Goal: Task Accomplishment & Management: Use online tool/utility

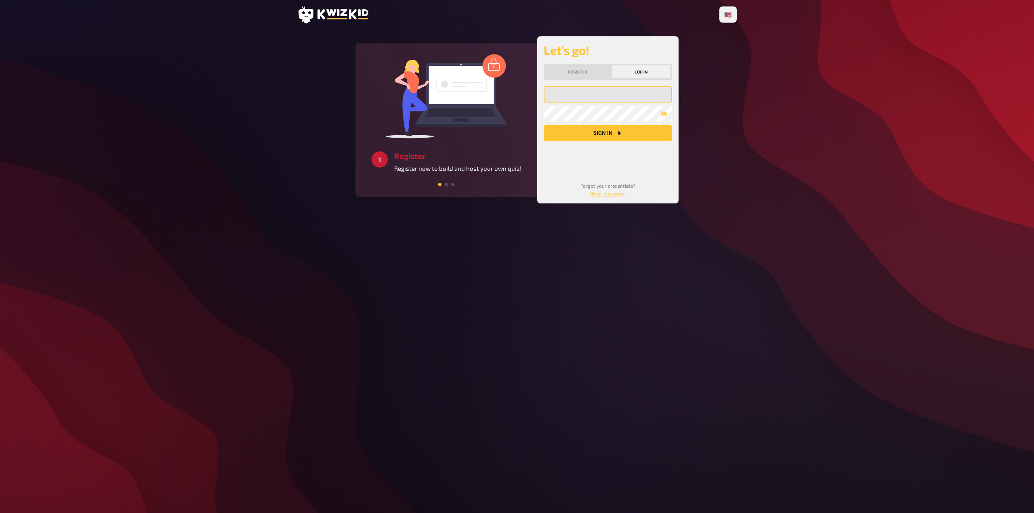
type input "[EMAIL_ADDRESS][DOMAIN_NAME]"
click at [591, 132] on button "Sign in" at bounding box center [608, 133] width 128 height 16
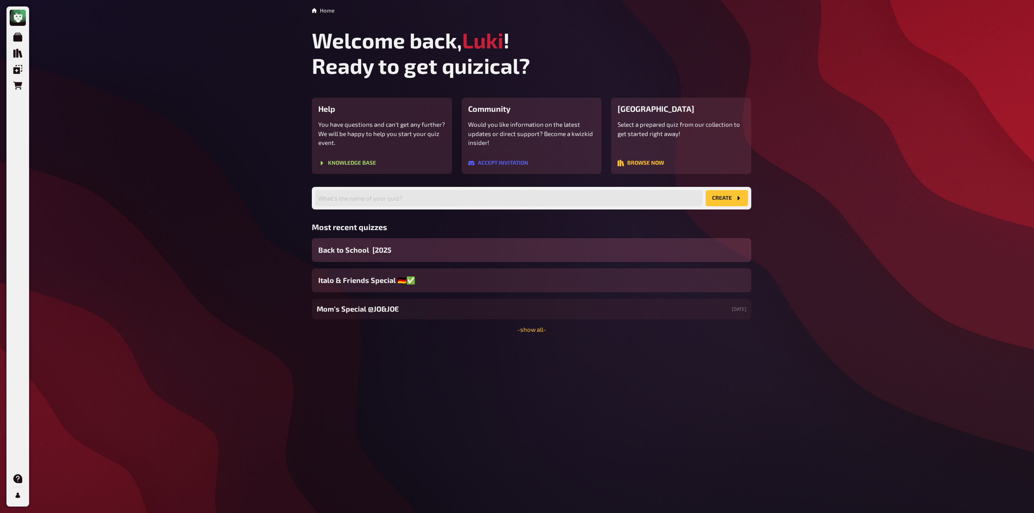
click at [426, 244] on div "Back to School [2025" at bounding box center [531, 250] width 439 height 24
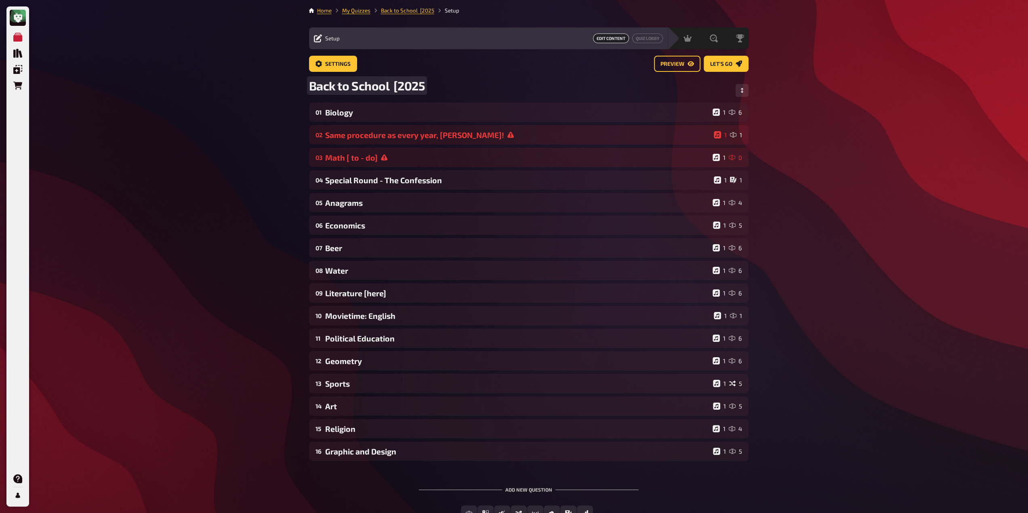
click at [419, 86] on span "Back to School [2025" at bounding box center [367, 85] width 116 height 15
click at [402, 294] on div "Literature [here]" at bounding box center [517, 293] width 384 height 9
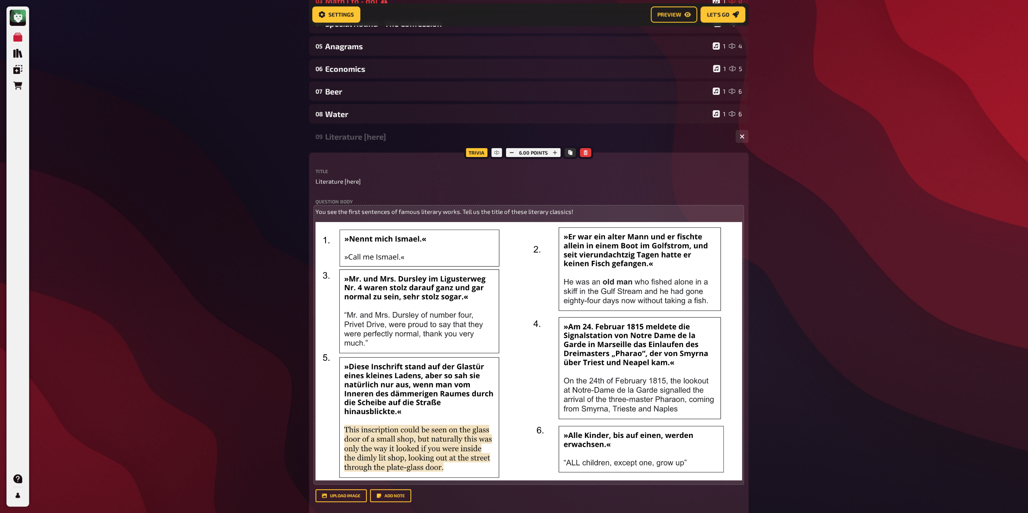
scroll to position [208, 0]
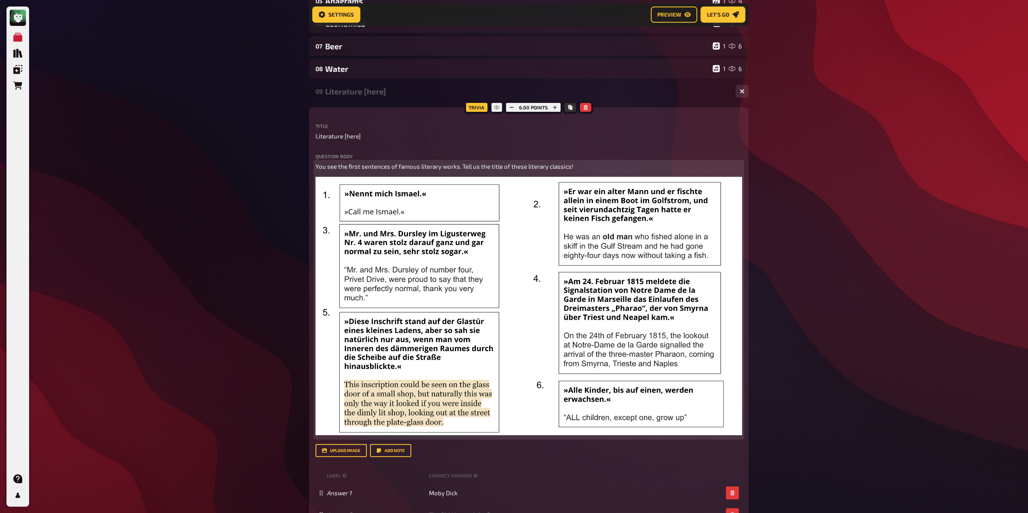
click at [429, 273] on img at bounding box center [528, 306] width 426 height 258
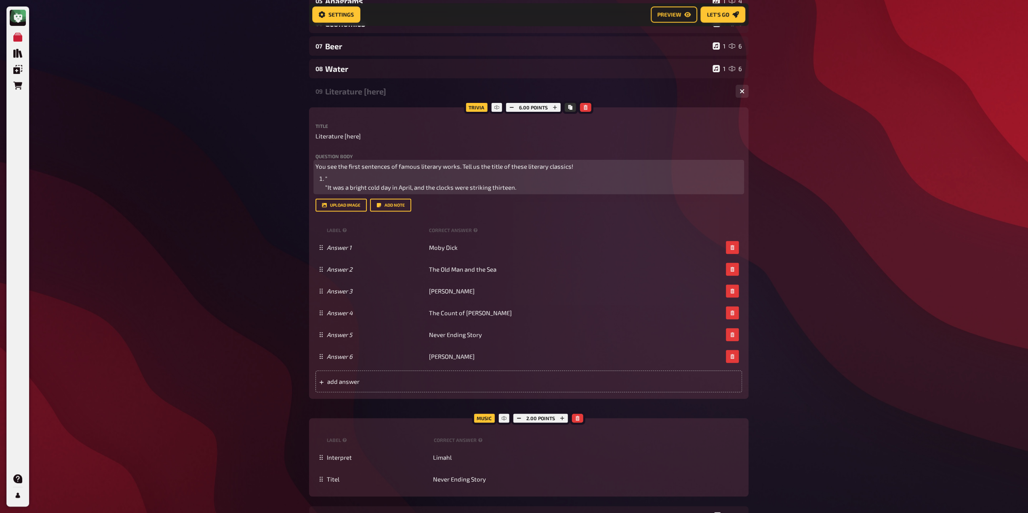
click at [339, 178] on li "" “It was a bright cold day in April, and the clocks were striking thirteen." at bounding box center [533, 183] width 417 height 18
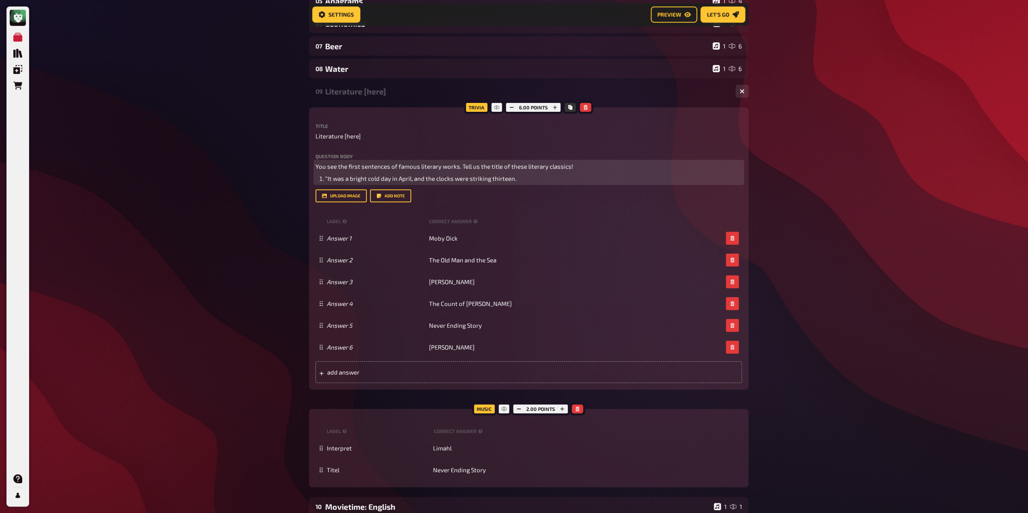
click at [316, 183] on ol "“It was a bright cold day in April, and the clocks were striking thirteen." at bounding box center [528, 178] width 426 height 9
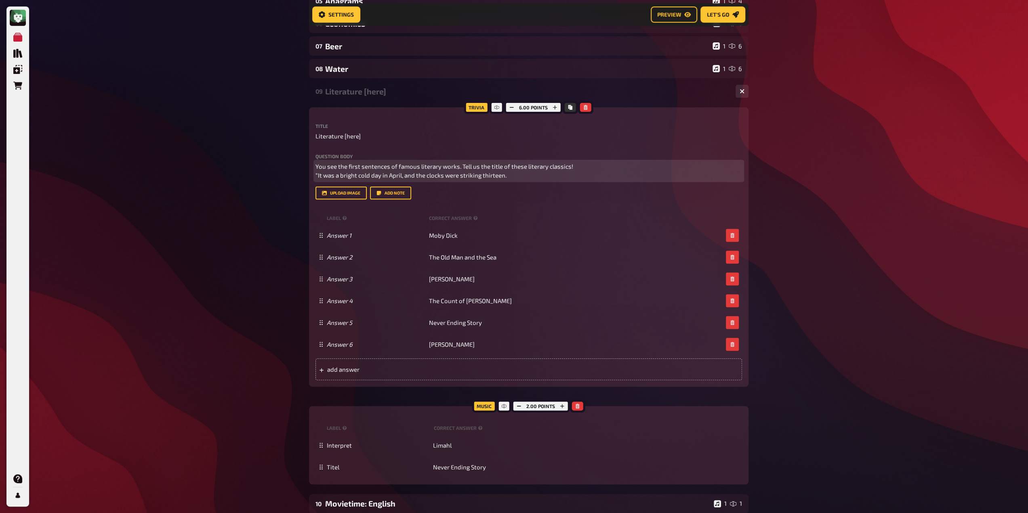
click at [315, 180] on p "You see the first sentences of famous literary works. Tell us the title of thes…" at bounding box center [528, 171] width 426 height 18
click at [317, 172] on span "You see the first sentences of famous literary works. Tell us the title of thes…" at bounding box center [444, 171] width 259 height 17
click at [587, 168] on p "You see the first sentences of famous literary works. Tell us the title of thes…" at bounding box center [528, 171] width 426 height 18
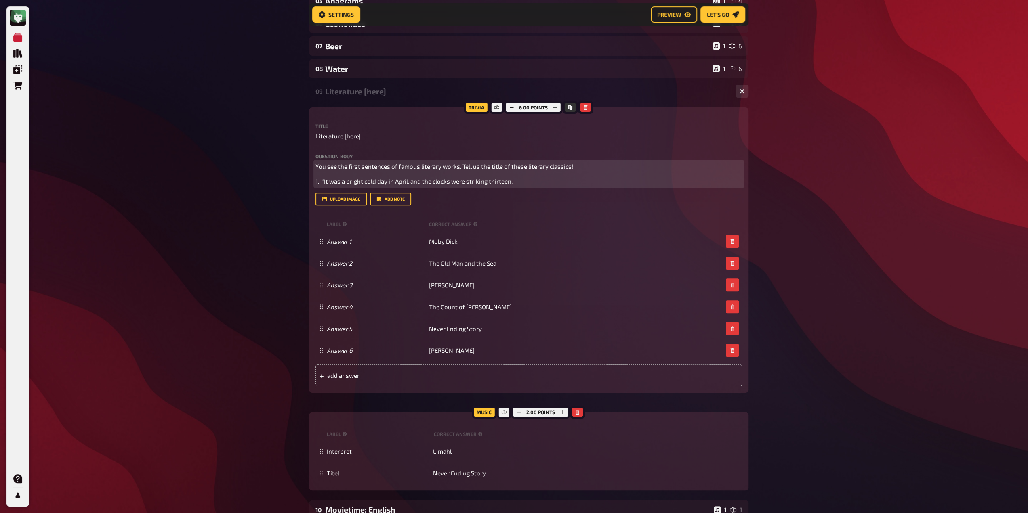
click at [512, 186] on p "1. “It was a bright cold day in April, and the clocks were striking thirteen." at bounding box center [528, 181] width 426 height 9
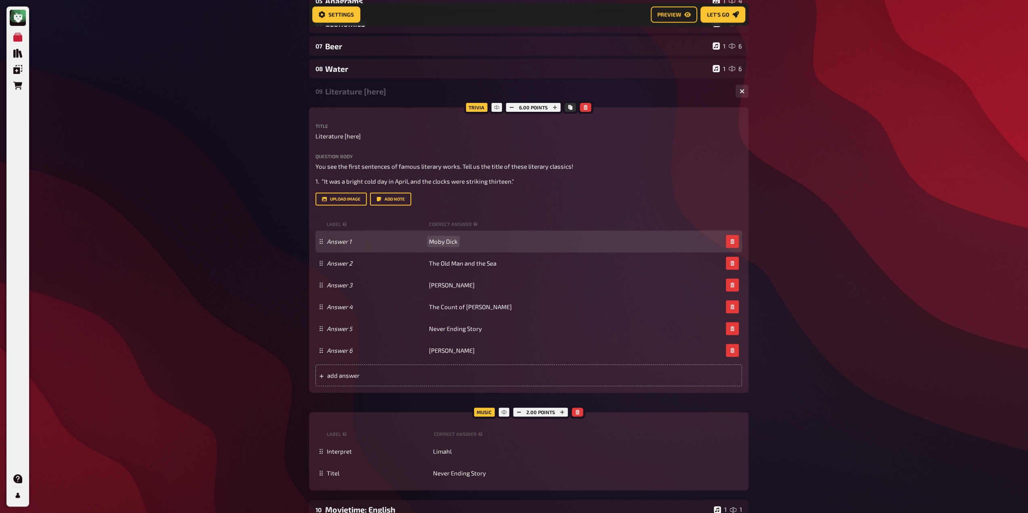
click at [452, 245] on span "Moby Dick" at bounding box center [443, 241] width 29 height 7
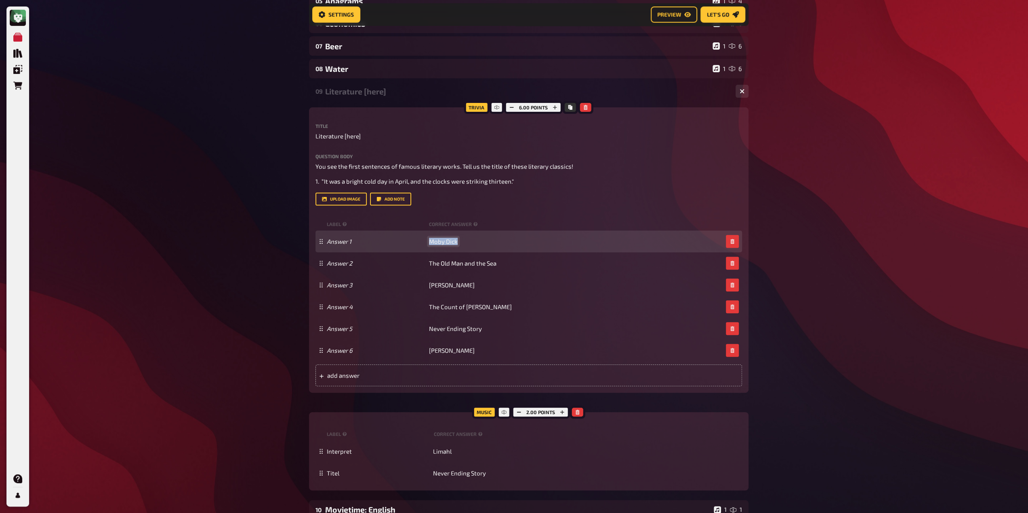
click at [452, 245] on span "Moby Dick" at bounding box center [443, 241] width 29 height 7
paste span
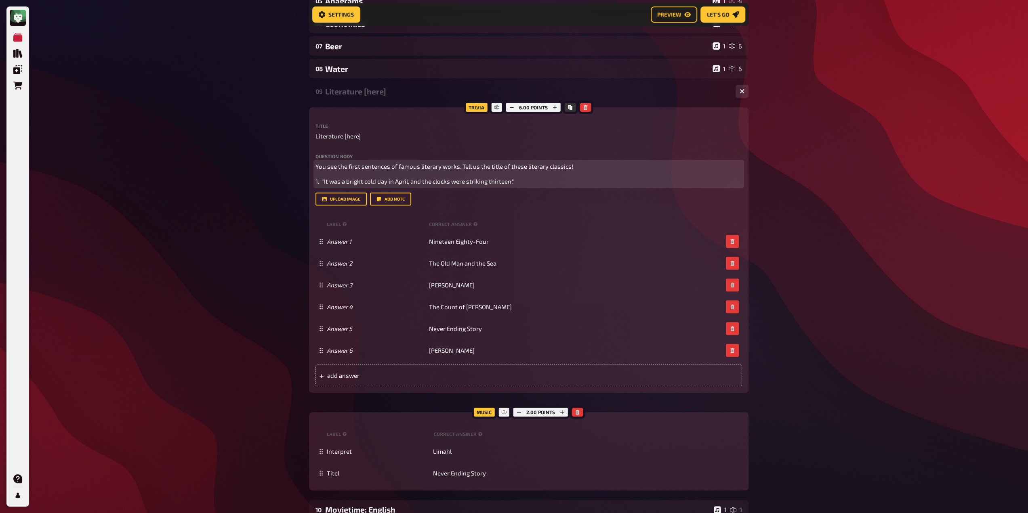
click at [549, 186] on p "1. “It was a bright cold day in April, and the clocks were striking thirteen."" at bounding box center [528, 181] width 426 height 9
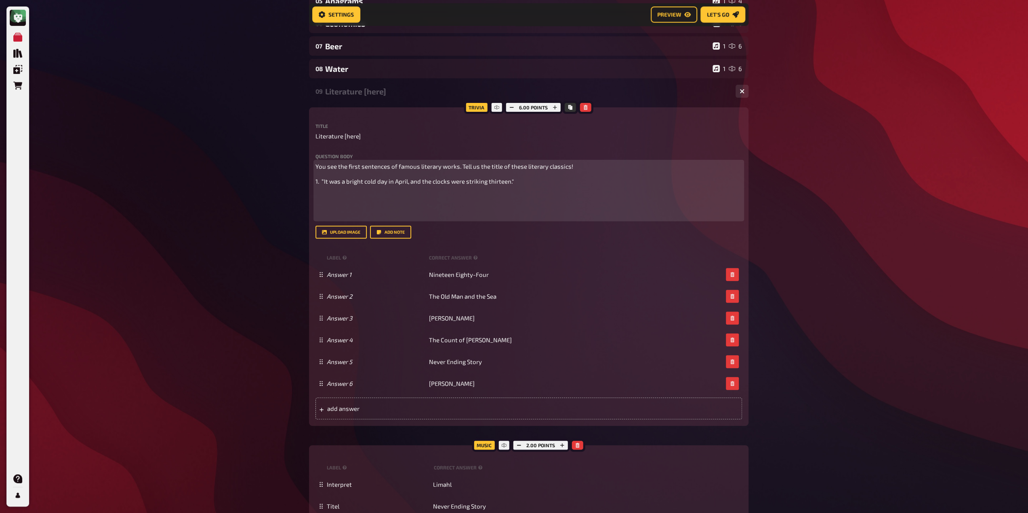
click at [319, 185] on span "1. “It was a bright cold day in April, and the clocks were striking thirteen."" at bounding box center [414, 181] width 198 height 7
click at [549, 177] on li "“It was a bright cold day in April, and the clocks were striking thirteen."" at bounding box center [533, 178] width 417 height 9
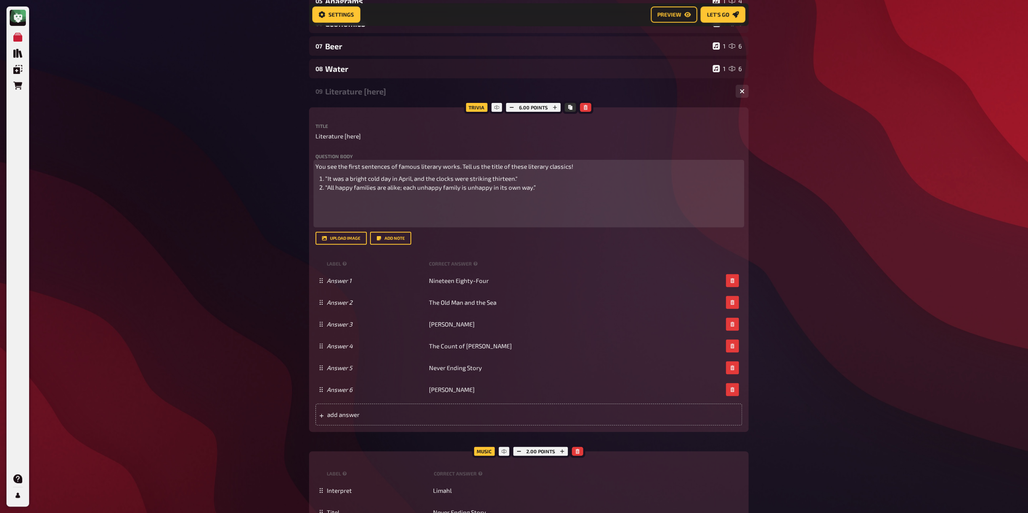
click at [316, 192] on ol "“It was a bright cold day in April, and the clocks were striking thirteen." “Al…" at bounding box center [528, 183] width 426 height 18
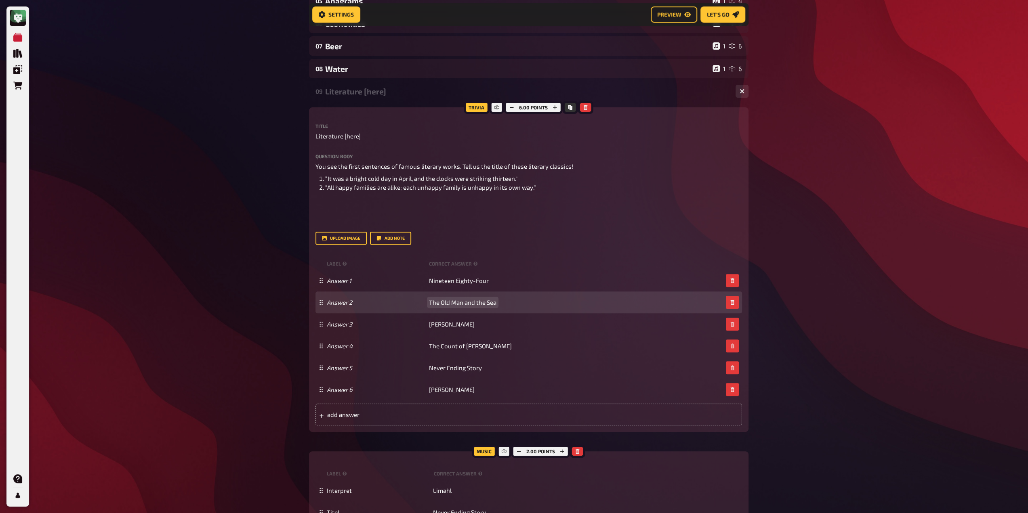
click at [459, 313] on div "Answer 2 The Old Man and the Sea" at bounding box center [528, 303] width 426 height 22
click at [458, 306] on span "The Old Man and the Sea" at bounding box center [462, 302] width 67 height 7
paste span
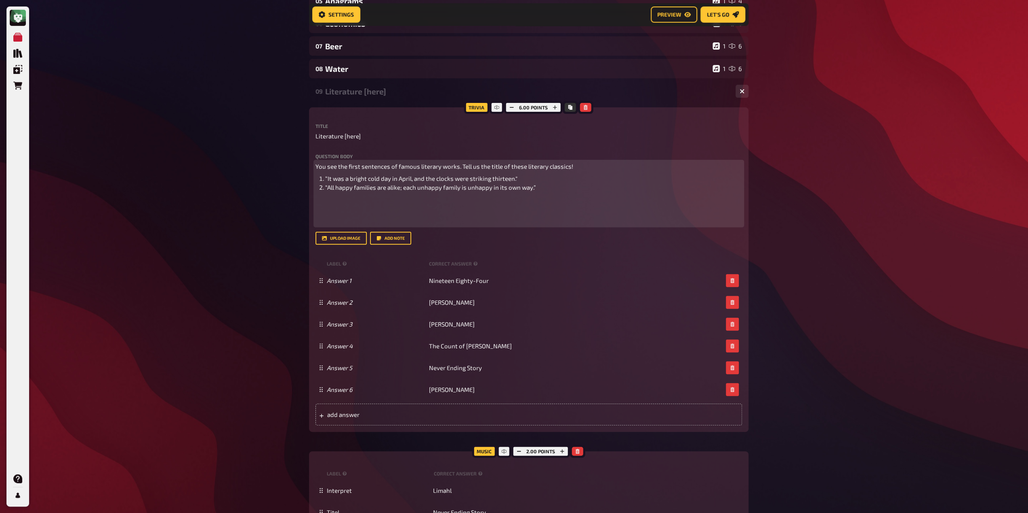
click at [557, 192] on li "“All happy families are alike; each unhappy family is unhappy in its own way.”" at bounding box center [533, 187] width 417 height 9
click at [541, 185] on li "“All happy families are alike; each unhappy family is unhappy in its own way.”" at bounding box center [533, 187] width 417 height 9
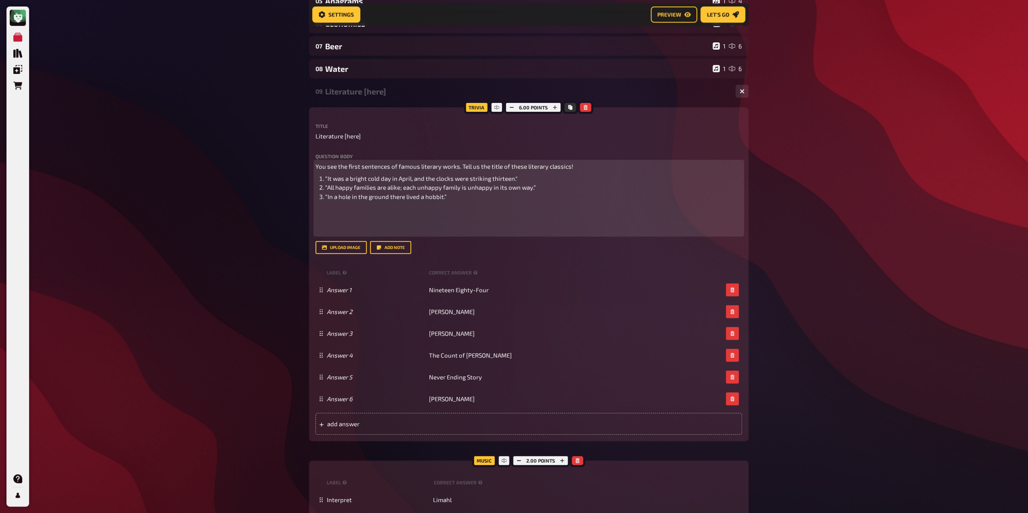
click at [322, 201] on ol "“It was a bright cold day in April, and the clocks were striking thirteen." “Al…" at bounding box center [528, 187] width 426 height 27
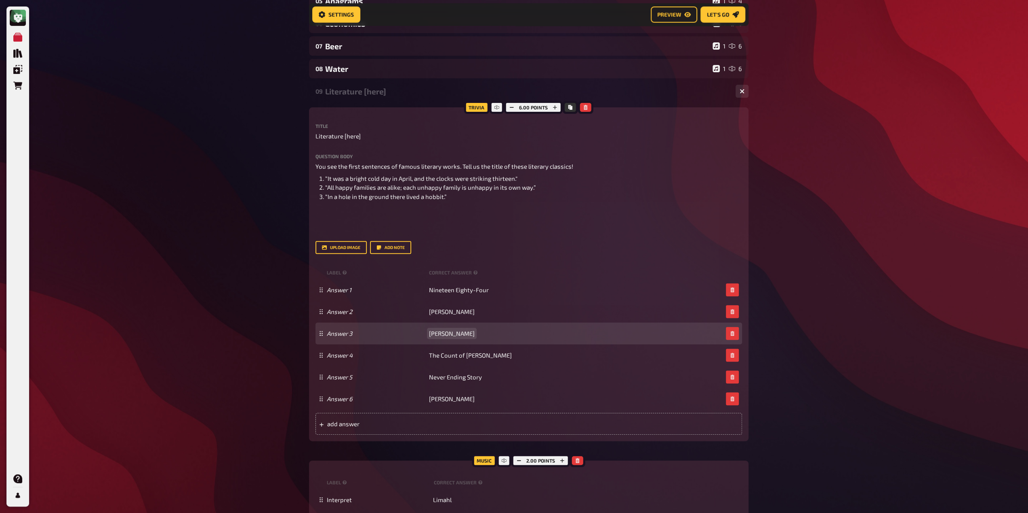
click at [442, 337] on span "[PERSON_NAME]" at bounding box center [452, 333] width 46 height 7
paste span
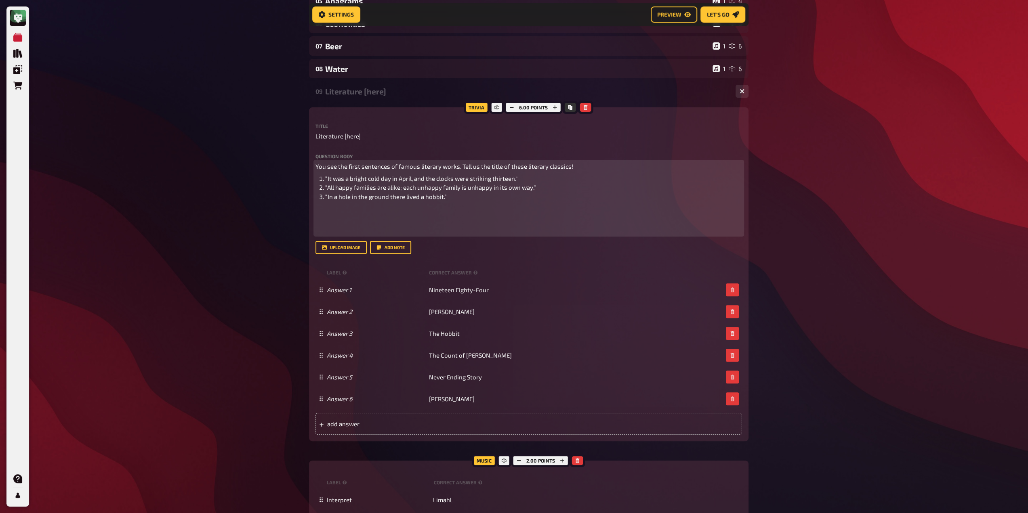
click at [376, 202] on li "“In a hole in the ground there lived a hobbit.”" at bounding box center [533, 196] width 417 height 9
click at [454, 196] on li "“In a hole in the ground there lived a hobbit.”" at bounding box center [533, 196] width 417 height 9
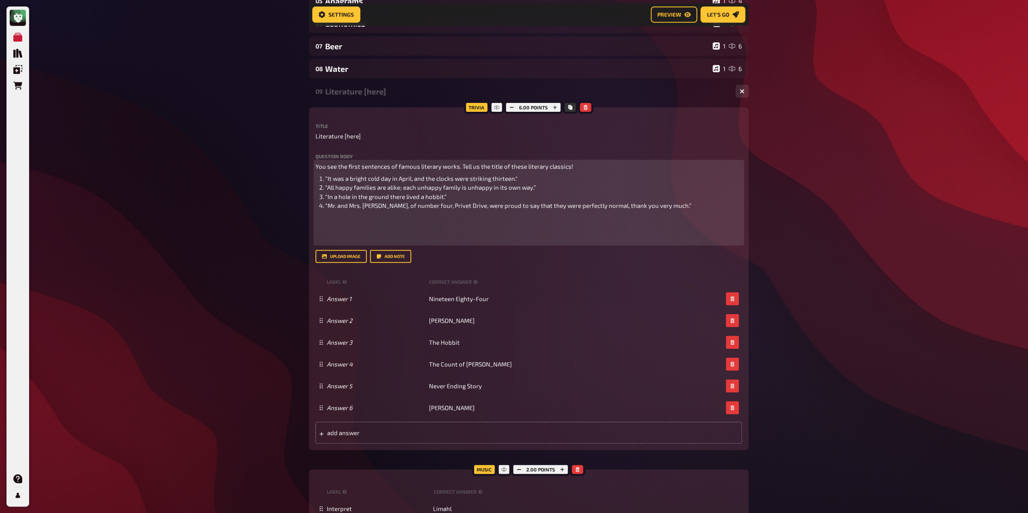
click at [322, 210] on ol "“It was a bright cold day in April, and the clocks were striking thirteen." “Al…" at bounding box center [528, 192] width 426 height 36
click at [539, 181] on li "“It was a bright cold day in April, and the clocks were striking thirteen."" at bounding box center [533, 178] width 417 height 9
click at [546, 192] on li "“All happy families are alike; each unhappy family is unhappy in its own way.”" at bounding box center [533, 187] width 417 height 9
click at [501, 202] on li "“In a hole in the ground there lived a hobbit.”" at bounding box center [533, 196] width 417 height 9
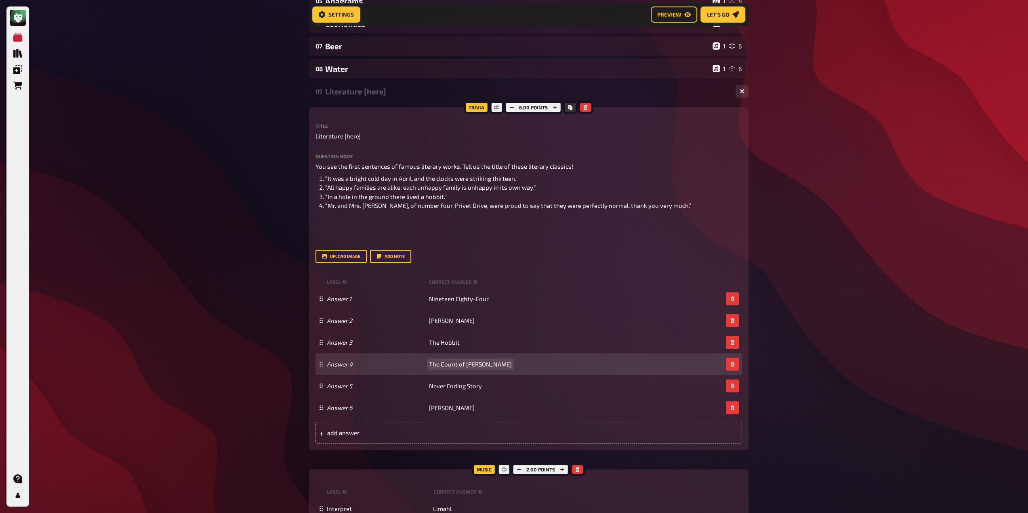
click at [449, 375] on div "Answer 4 The Count of [PERSON_NAME]" at bounding box center [528, 364] width 426 height 22
click at [451, 368] on span "The Count of [PERSON_NAME]" at bounding box center [470, 364] width 83 height 7
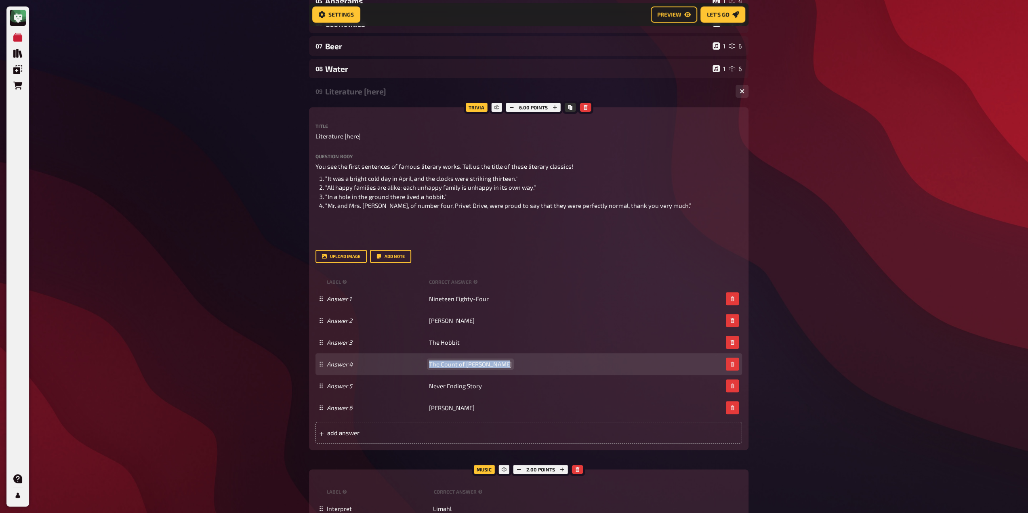
click at [451, 368] on span "The Count of [PERSON_NAME]" at bounding box center [470, 364] width 83 height 7
paste span
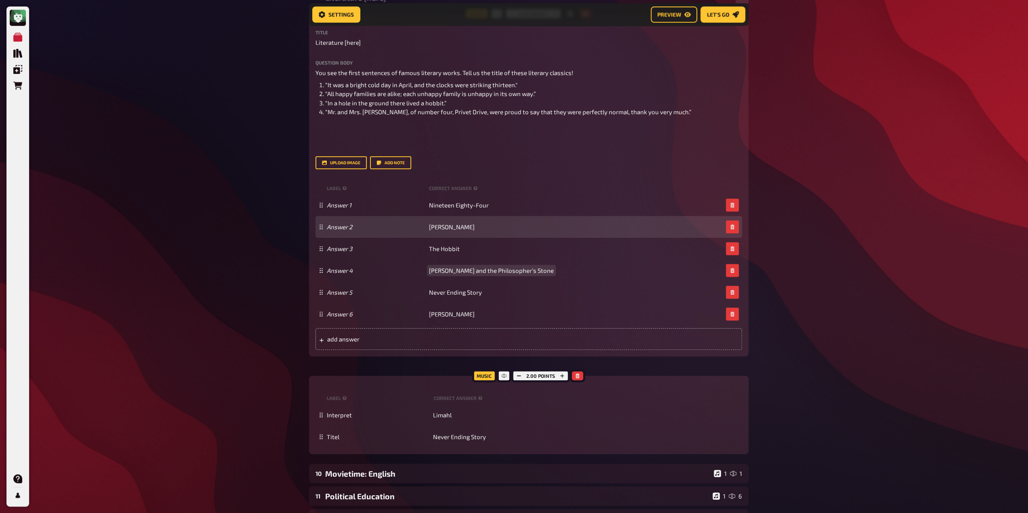
scroll to position [289, 0]
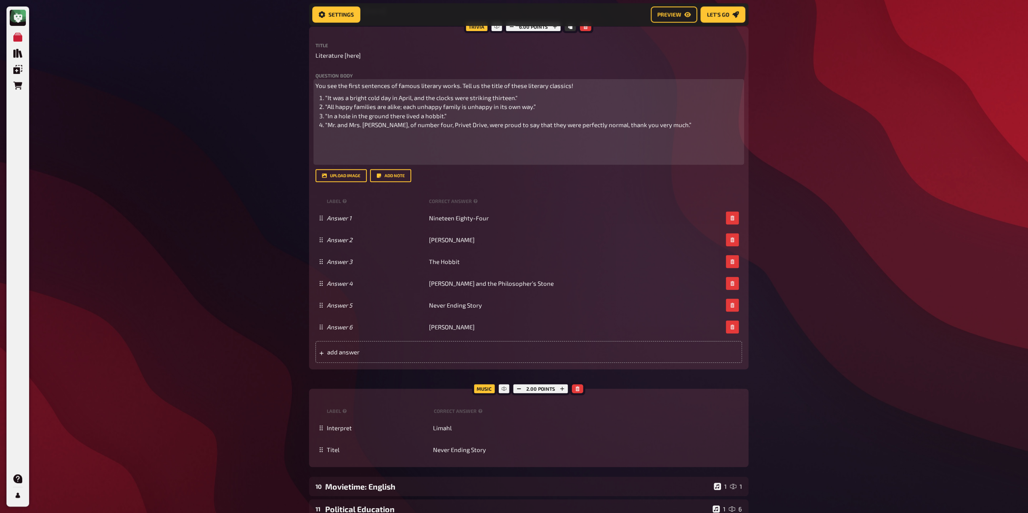
click at [659, 128] on span "“Mr. and Mrs. [PERSON_NAME], of number four, Privet Drive, were proud to say th…" at bounding box center [508, 124] width 366 height 7
click at [483, 130] on li "“Mr. and Mrs. [PERSON_NAME], of number four, Privet Drive, were proud to say th…" at bounding box center [533, 124] width 417 height 9
click at [683, 130] on li "“Mr. and Mrs. [PERSON_NAME], of number four, Privet Drive, were proud to say th…" at bounding box center [533, 124] width 417 height 9
click at [676, 121] on li "“In a hole in the ground there lived a hobbit.”" at bounding box center [533, 115] width 417 height 9
click at [674, 130] on li "“Mr. and Mrs. [PERSON_NAME], of number four, Privet Drive, were proud to say th…" at bounding box center [533, 124] width 417 height 9
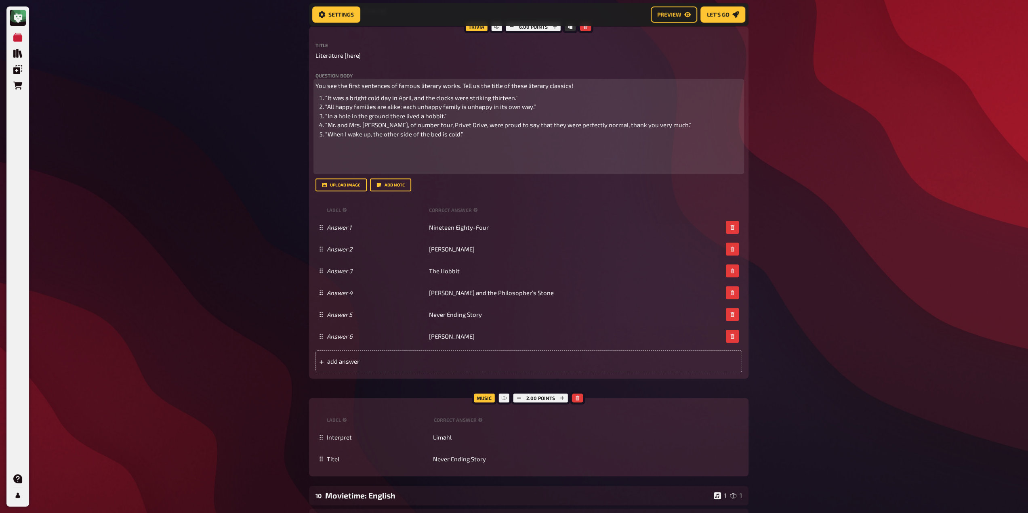
click at [325, 139] on li "“When I wake up, the other side of the bed is cold.”" at bounding box center [533, 134] width 417 height 9
click at [322, 139] on ol "“It was a bright cold day in April, and the clocks were striking thirteen." “Al…" at bounding box center [528, 116] width 426 height 46
click at [674, 130] on li "“Mr. and Mrs. [PERSON_NAME], of number four, Privet Drive, were proud to say th…" at bounding box center [533, 124] width 417 height 9
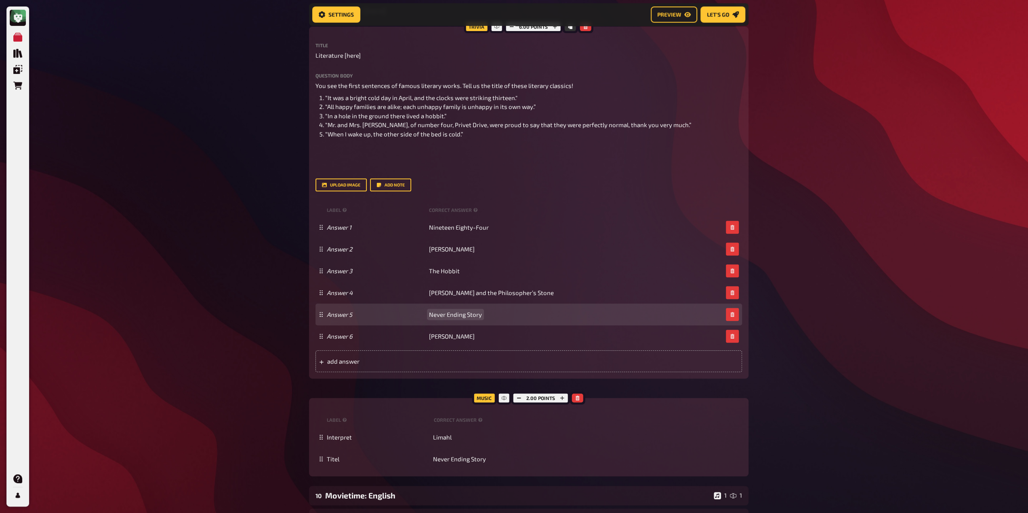
click at [454, 318] on span "Never Ending Story" at bounding box center [455, 314] width 53 height 7
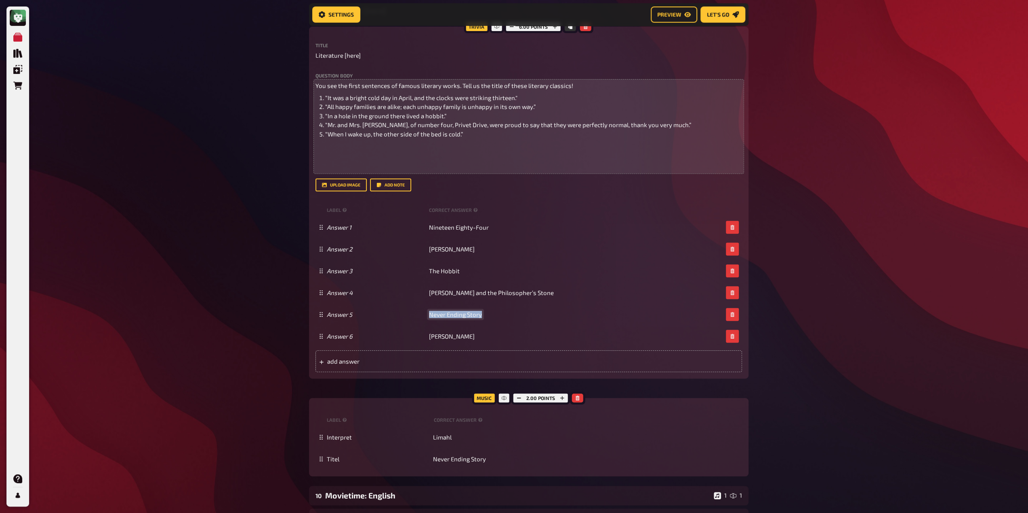
paste span
click at [483, 130] on li "“Mr. and Mrs. [PERSON_NAME], of number four, Privet Drive, were proud to say th…" at bounding box center [533, 124] width 417 height 9
click at [484, 139] on li "“When I wake up, the other side of the bed is cold.”" at bounding box center [533, 134] width 417 height 9
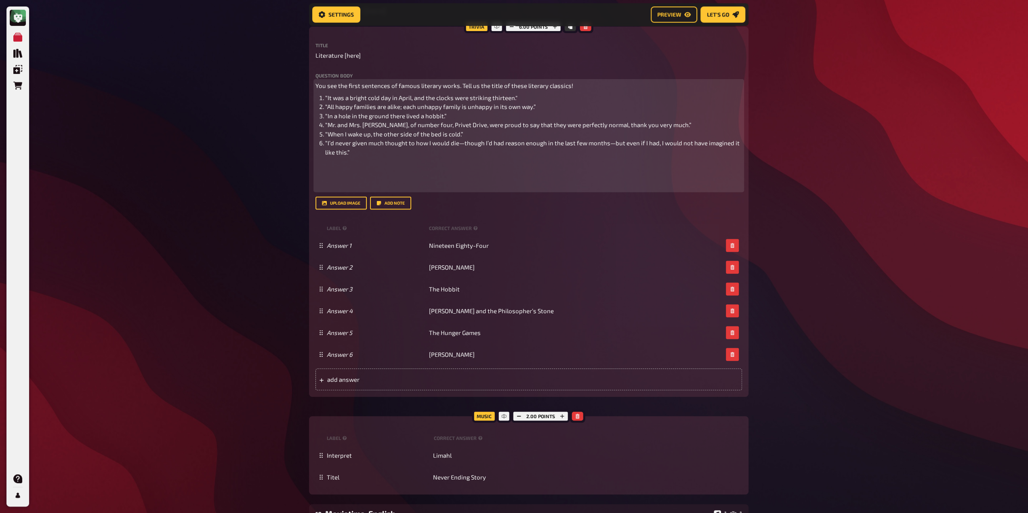
click at [323, 157] on ol "“It was a bright cold day in April, and the clocks were striking thirteen." “Al…" at bounding box center [528, 125] width 426 height 64
click at [507, 157] on ol "“It was a bright cold day in April, and the clocks were striking thirteen." “Al…" at bounding box center [528, 125] width 426 height 64
click at [495, 139] on li "“When I wake up, the other side of the bed is cold.”" at bounding box center [533, 134] width 417 height 9
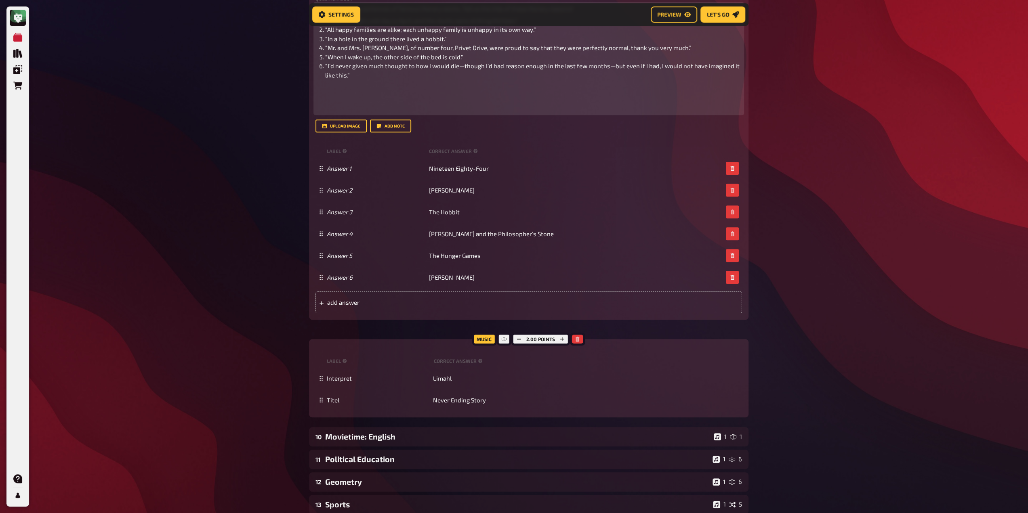
scroll to position [370, 0]
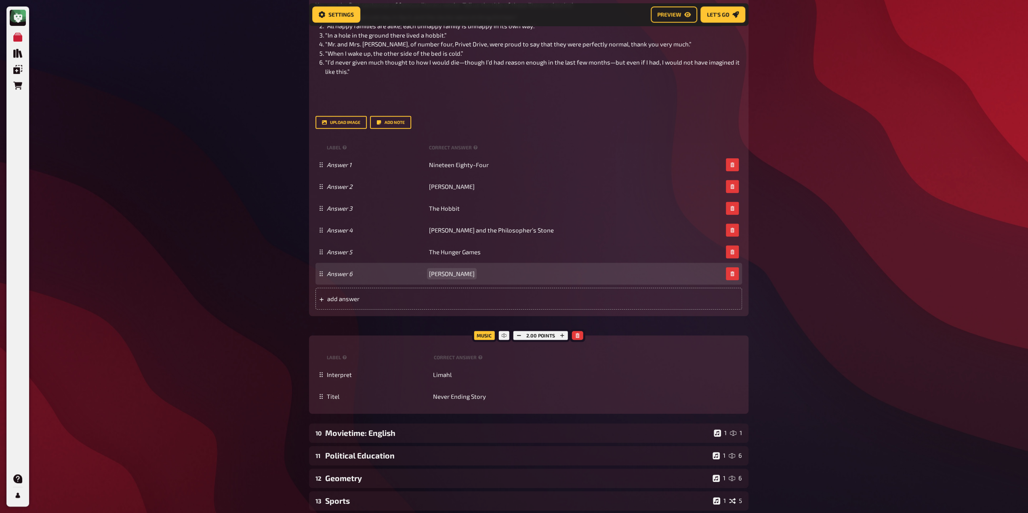
click at [438, 277] on span "[PERSON_NAME]" at bounding box center [452, 273] width 46 height 7
paste span
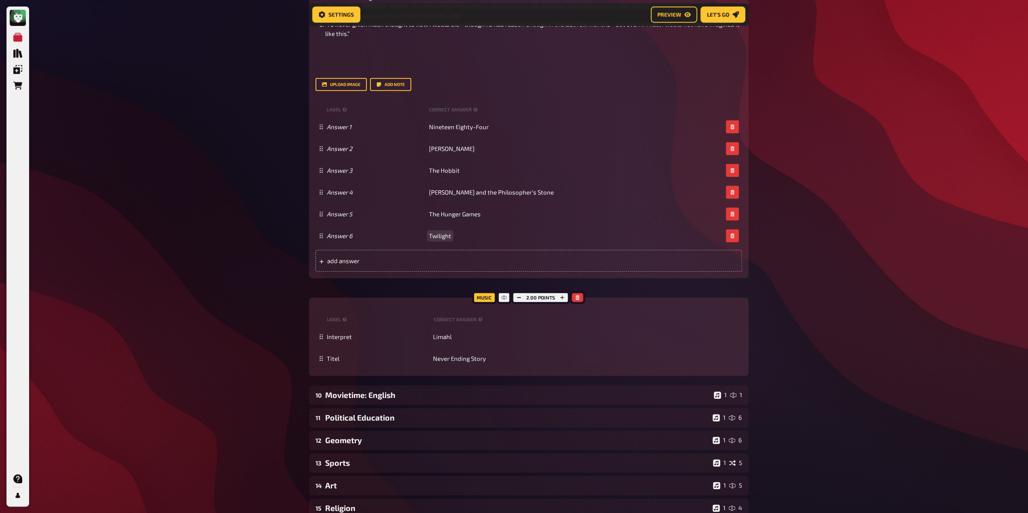
scroll to position [451, 0]
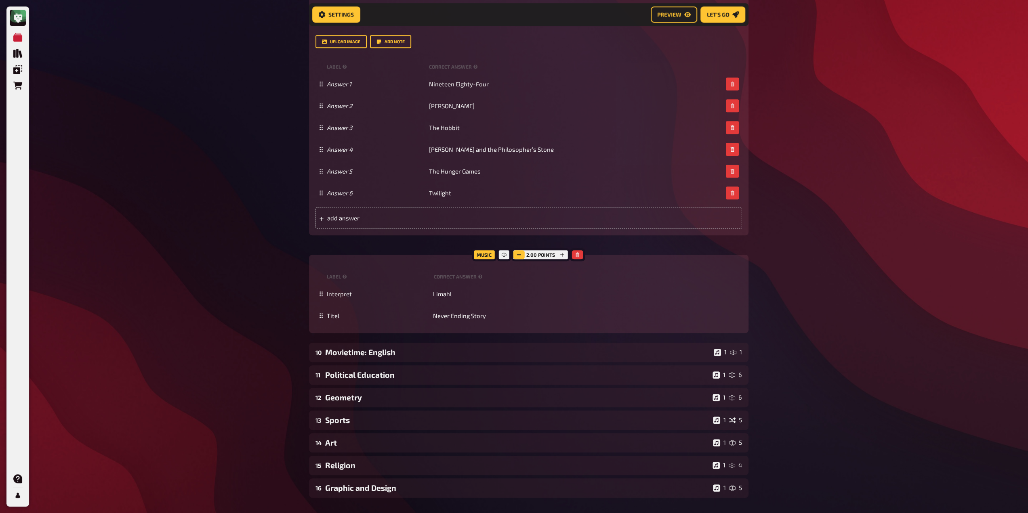
click at [518, 259] on button "button" at bounding box center [518, 254] width 11 height 9
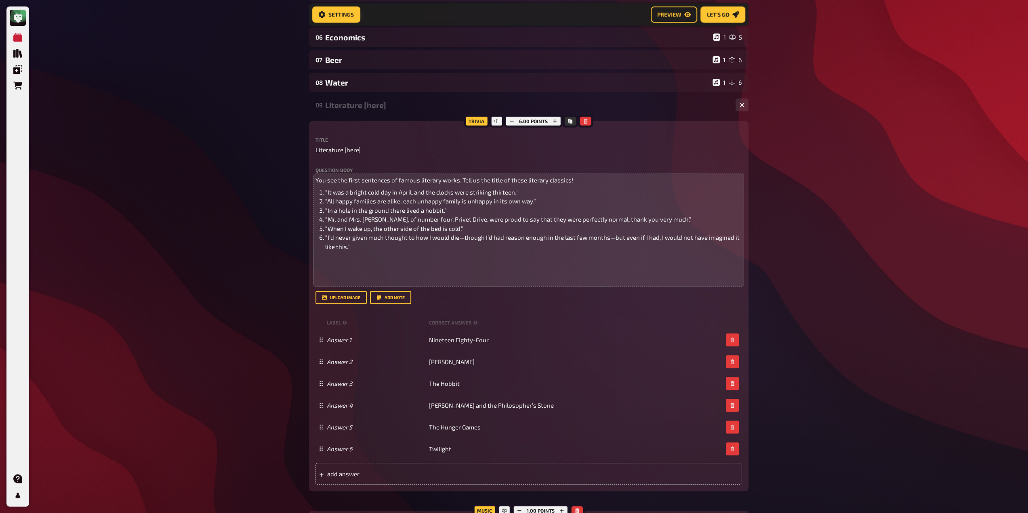
scroll to position [168, 0]
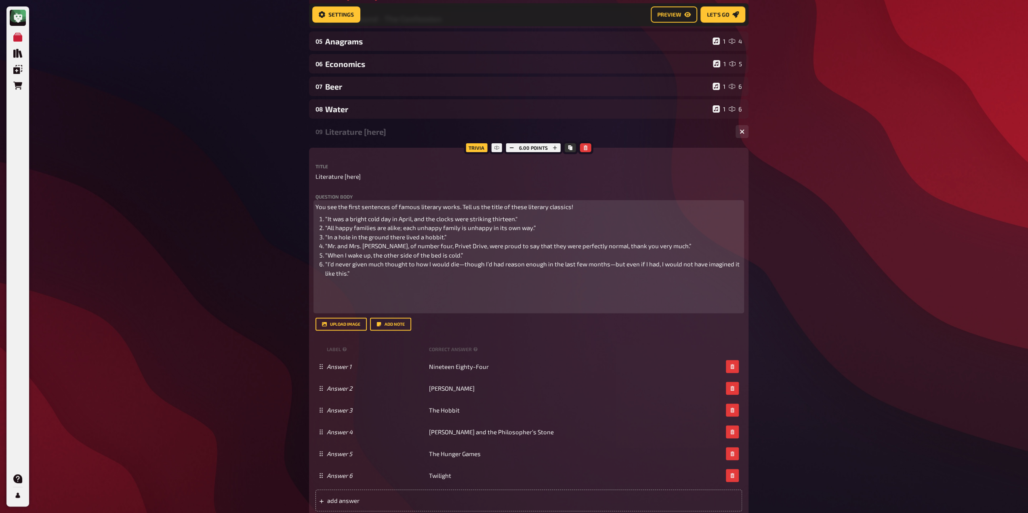
click at [398, 278] on li "“I’d never given much thought to how I would die—though I’d had reason enough i…" at bounding box center [533, 269] width 417 height 18
click at [350, 311] on p at bounding box center [528, 297] width 426 height 27
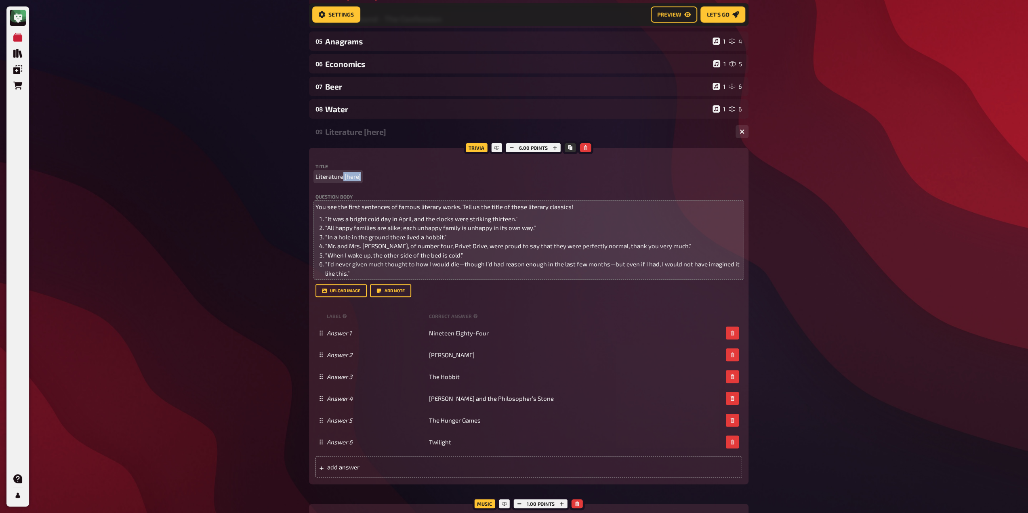
drag, startPoint x: 342, startPoint y: 176, endPoint x: 372, endPoint y: 176, distance: 29.1
click at [372, 176] on p "Literature [here]" at bounding box center [528, 176] width 426 height 9
click at [353, 134] on div "Literature" at bounding box center [527, 131] width 404 height 9
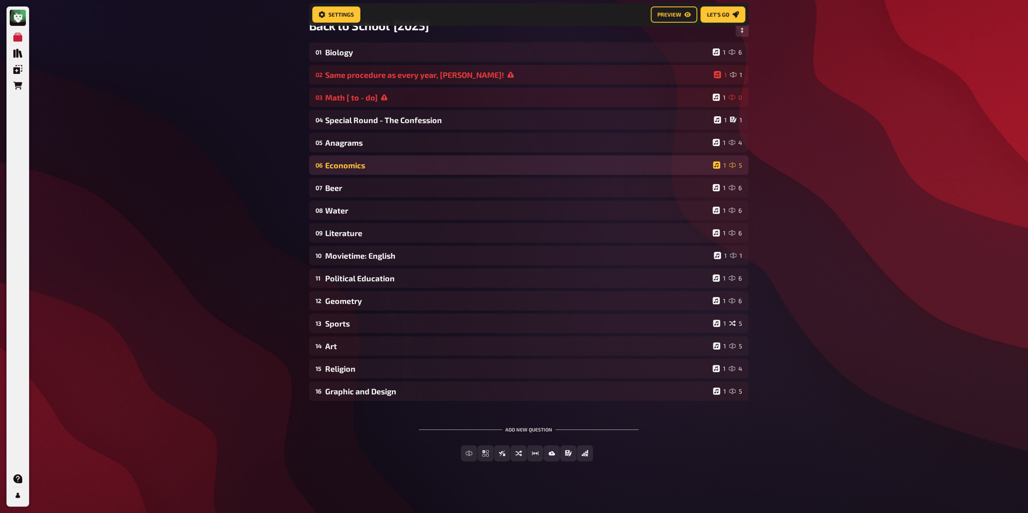
scroll to position [67, 0]
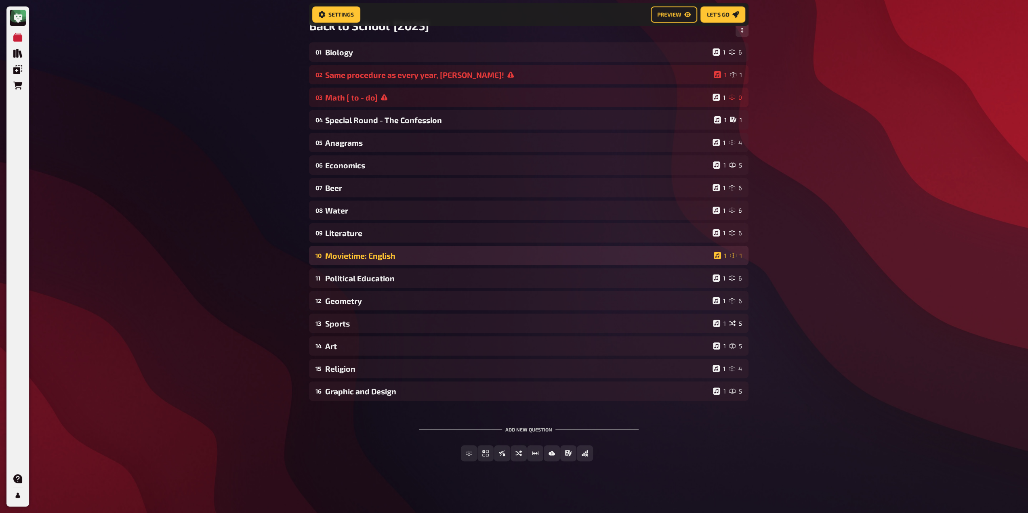
click at [374, 252] on div "Movietime: English" at bounding box center [517, 255] width 385 height 9
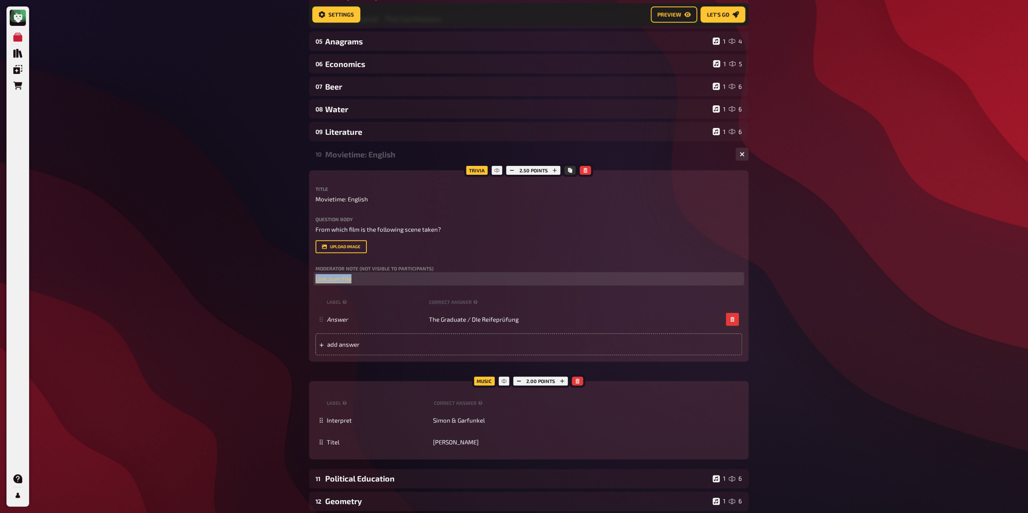
drag, startPoint x: 369, startPoint y: 277, endPoint x: 271, endPoint y: 278, distance: 98.1
click at [271, 278] on div "My Quizzes Quiz Library Overlays Orders Help Profile Home My Quizzes Back to Sc…" at bounding box center [514, 273] width 1028 height 882
click at [337, 277] on span "Audio Here" at bounding box center [330, 278] width 30 height 7
click at [336, 277] on span "Audio Here" at bounding box center [330, 278] width 30 height 7
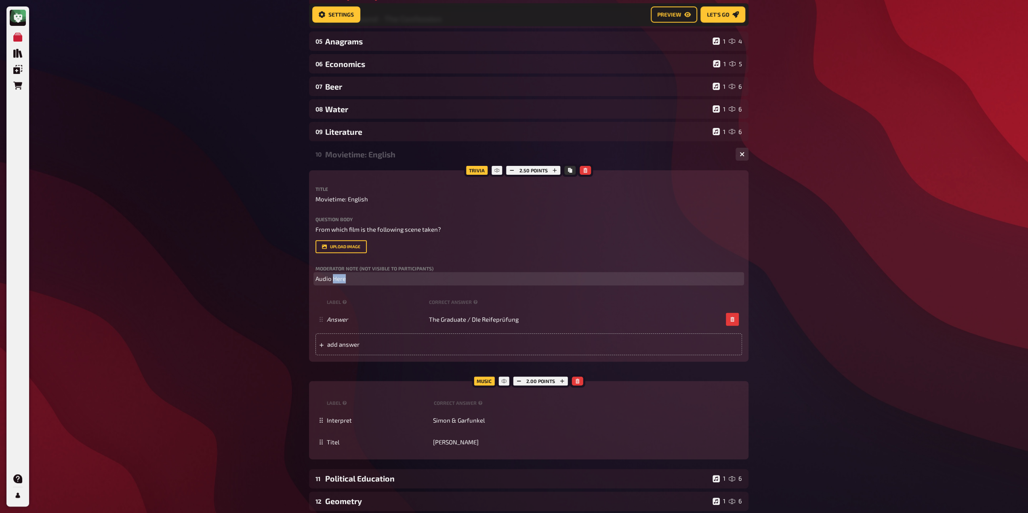
click at [336, 277] on span "Audio Here" at bounding box center [330, 278] width 30 height 7
click at [408, 281] on p "﻿ Audio Here ﻿" at bounding box center [528, 278] width 426 height 9
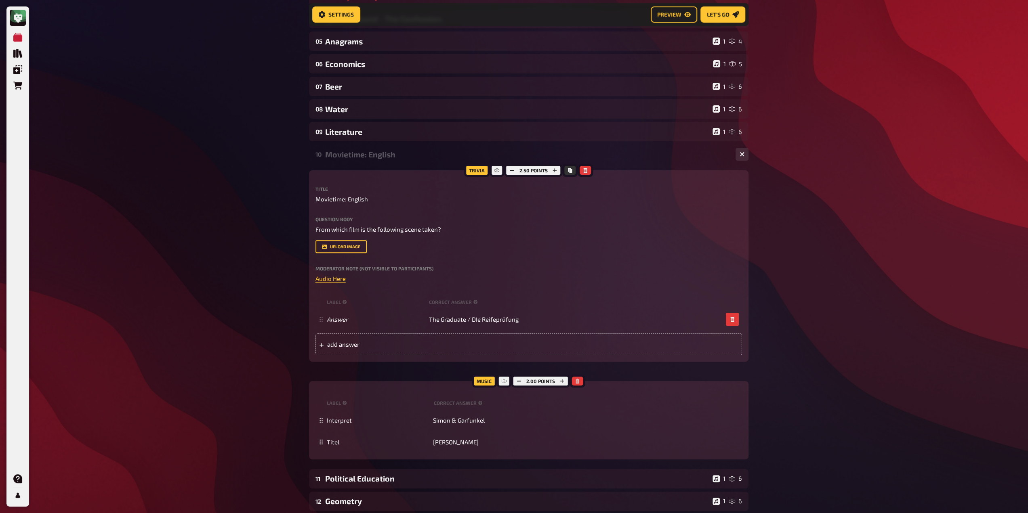
click at [334, 273] on div "Moderator Note (not visible to participants) ﻿ Audio Here ﻿" at bounding box center [528, 274] width 426 height 17
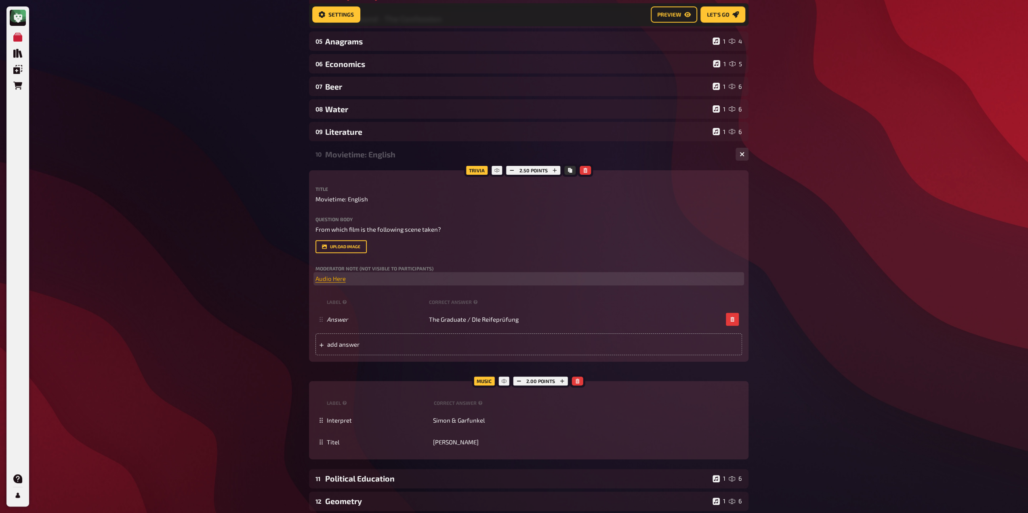
click at [333, 279] on span "Audio Here" at bounding box center [330, 278] width 30 height 7
click at [334, 264] on icon "button" at bounding box center [332, 262] width 5 height 5
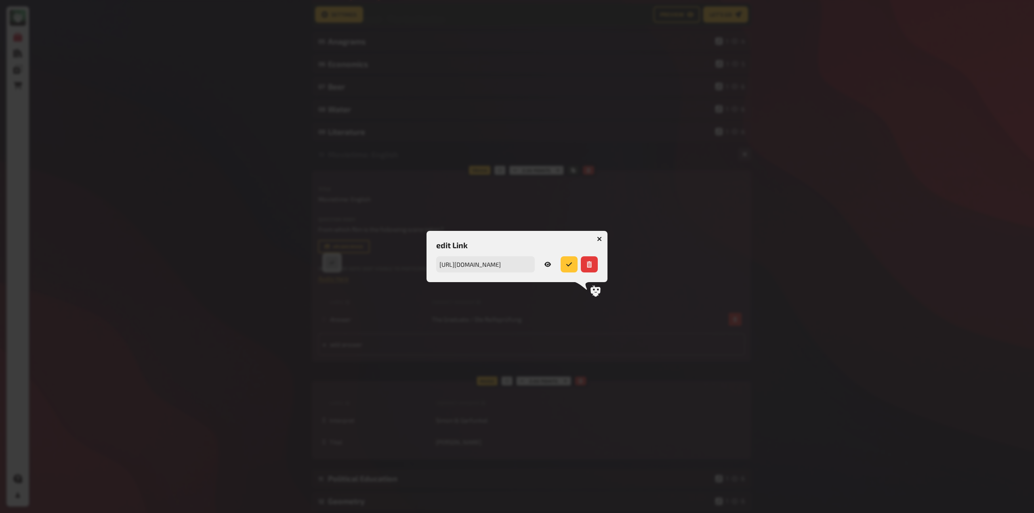
click at [550, 265] on icon "button" at bounding box center [547, 264] width 6 height 5
click at [600, 237] on icon "button" at bounding box center [599, 239] width 5 height 5
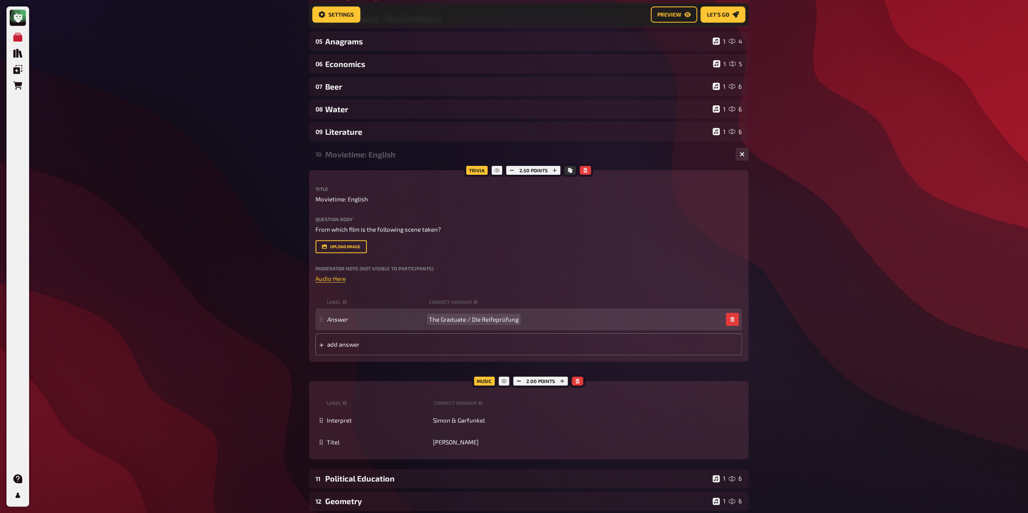
click at [456, 319] on span "The Graduate / DIe Reifeprüfung" at bounding box center [474, 319] width 90 height 7
click at [501, 316] on span "The Graduate / DIe Reifeprüfung" at bounding box center [474, 319] width 90 height 7
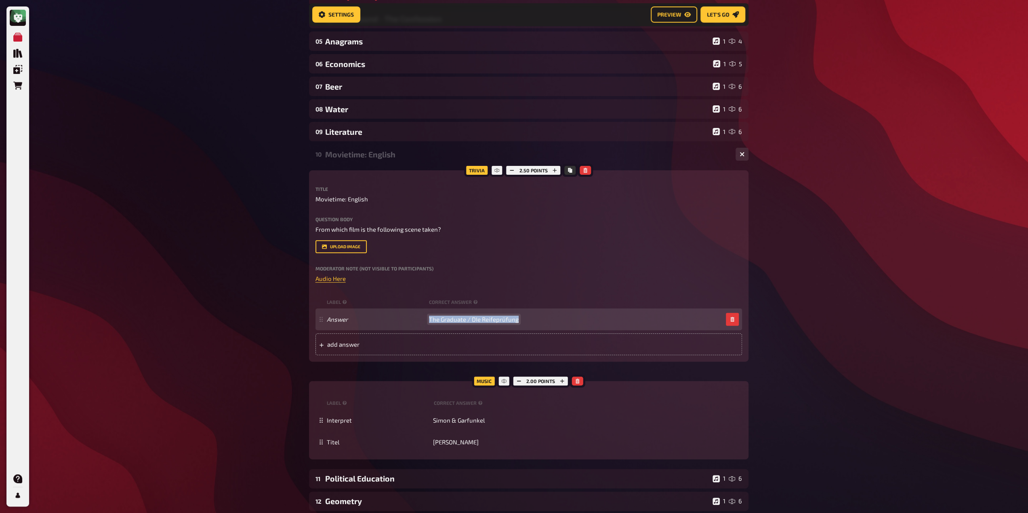
click at [501, 316] on span "The Graduate / DIe Reifeprüfung" at bounding box center [474, 319] width 90 height 7
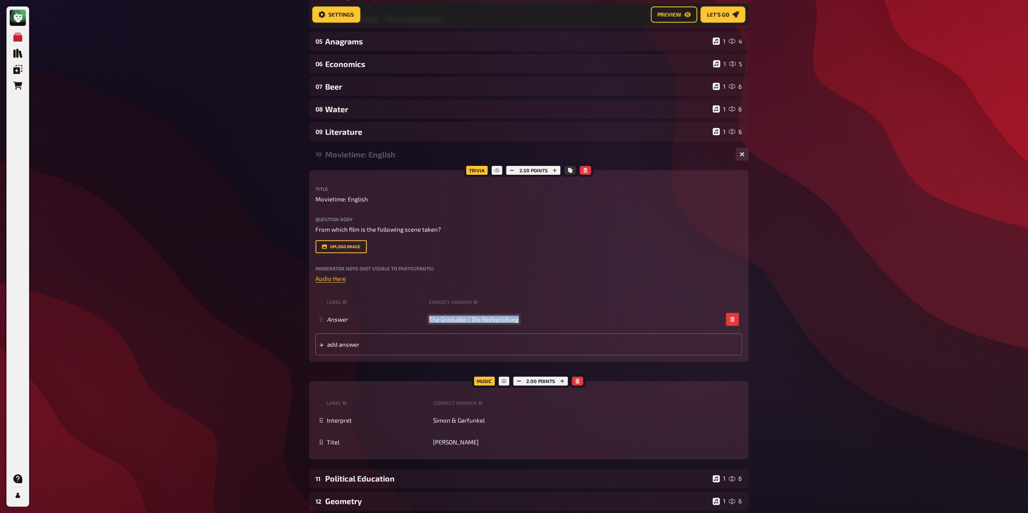
paste span
click at [518, 380] on icon "button" at bounding box center [518, 381] width 5 height 5
click at [375, 155] on div "Movietime: English" at bounding box center [527, 154] width 404 height 9
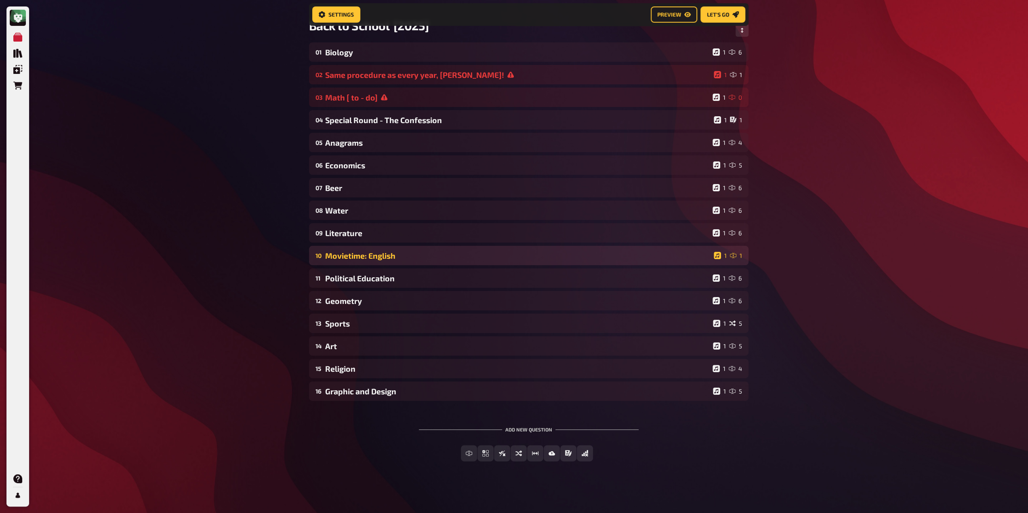
scroll to position [67, 0]
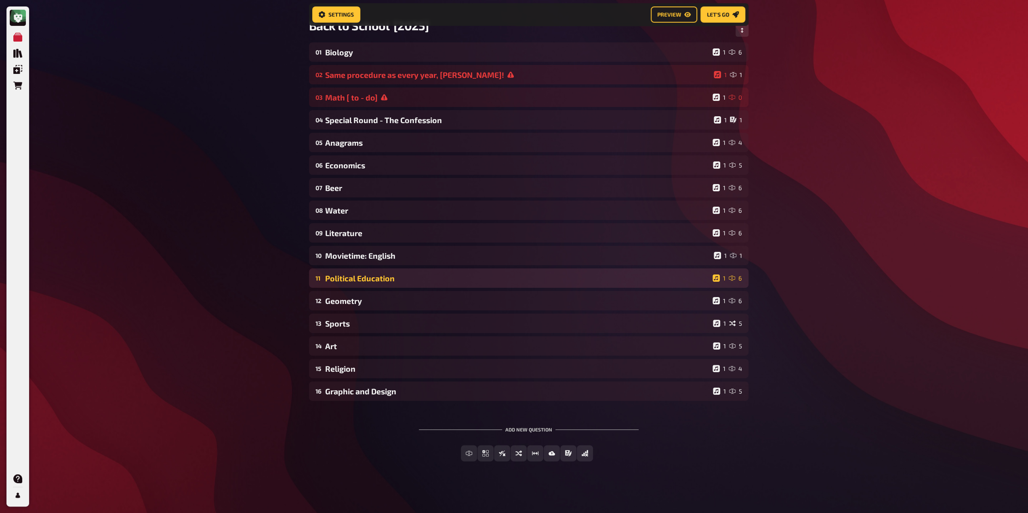
click at [387, 281] on div "Political Education" at bounding box center [517, 278] width 384 height 9
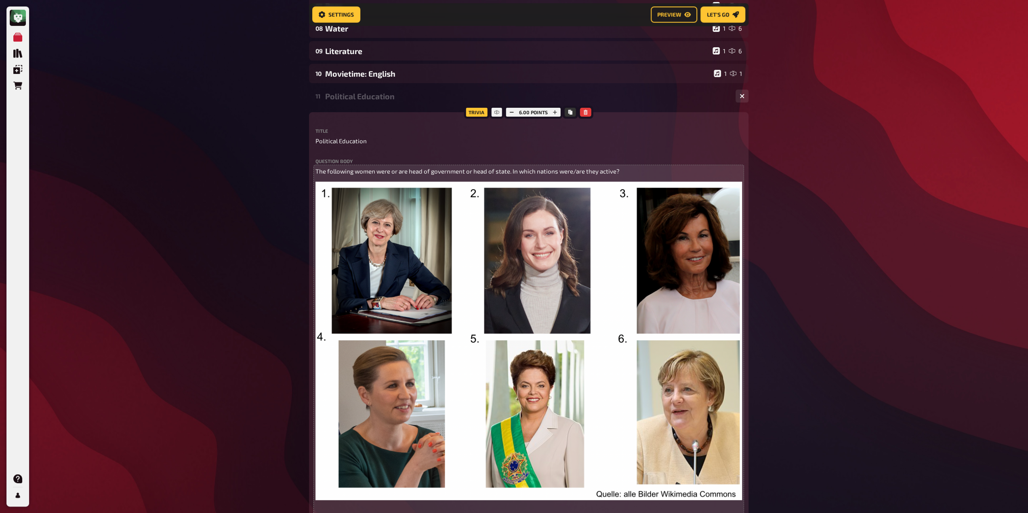
scroll to position [289, 0]
